Goal: Task Accomplishment & Management: Use online tool/utility

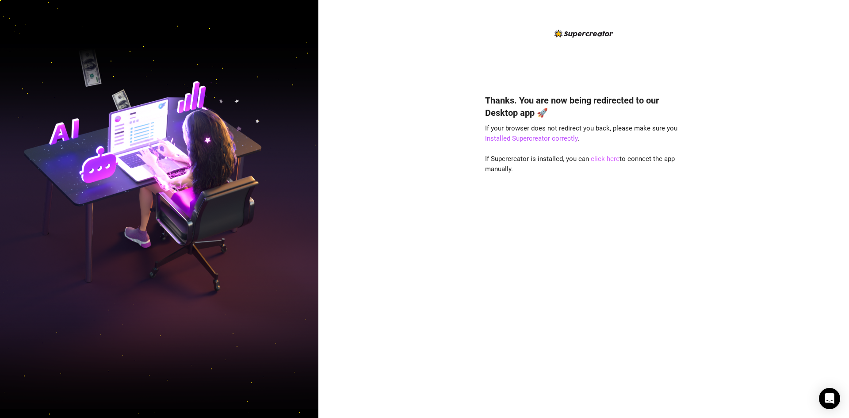
click at [602, 157] on link "click here" at bounding box center [605, 159] width 29 height 8
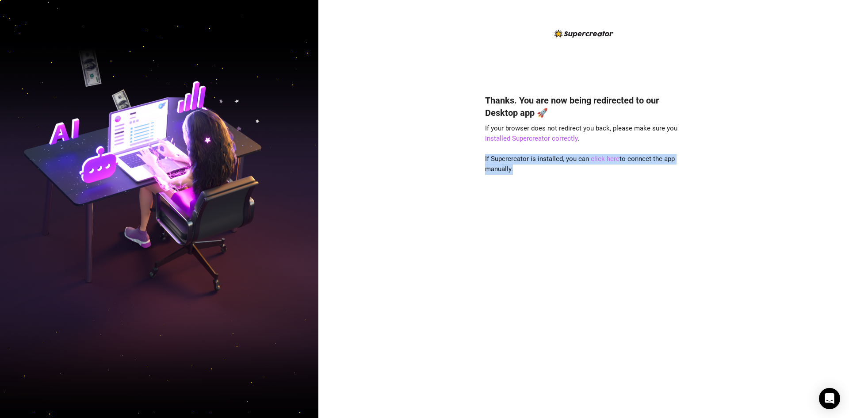
click at [602, 157] on link "click here" at bounding box center [605, 159] width 29 height 8
click at [593, 195] on div "Thanks. You are now being redirected to our Desktop app 🚀 If your browser does …" at bounding box center [583, 242] width 197 height 321
